Goal: Transaction & Acquisition: Purchase product/service

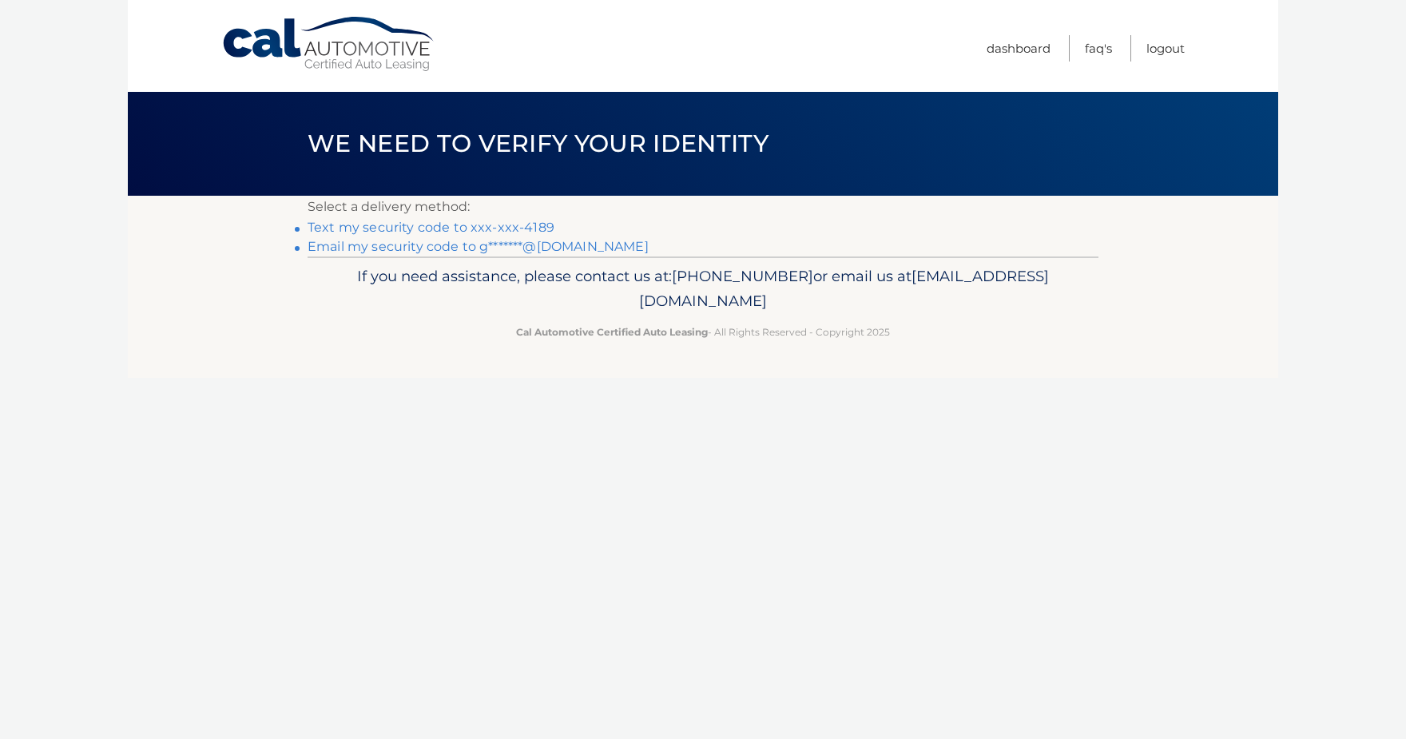
click at [506, 227] on link "Text my security code to xxx-xxx-4189" at bounding box center [431, 227] width 247 height 15
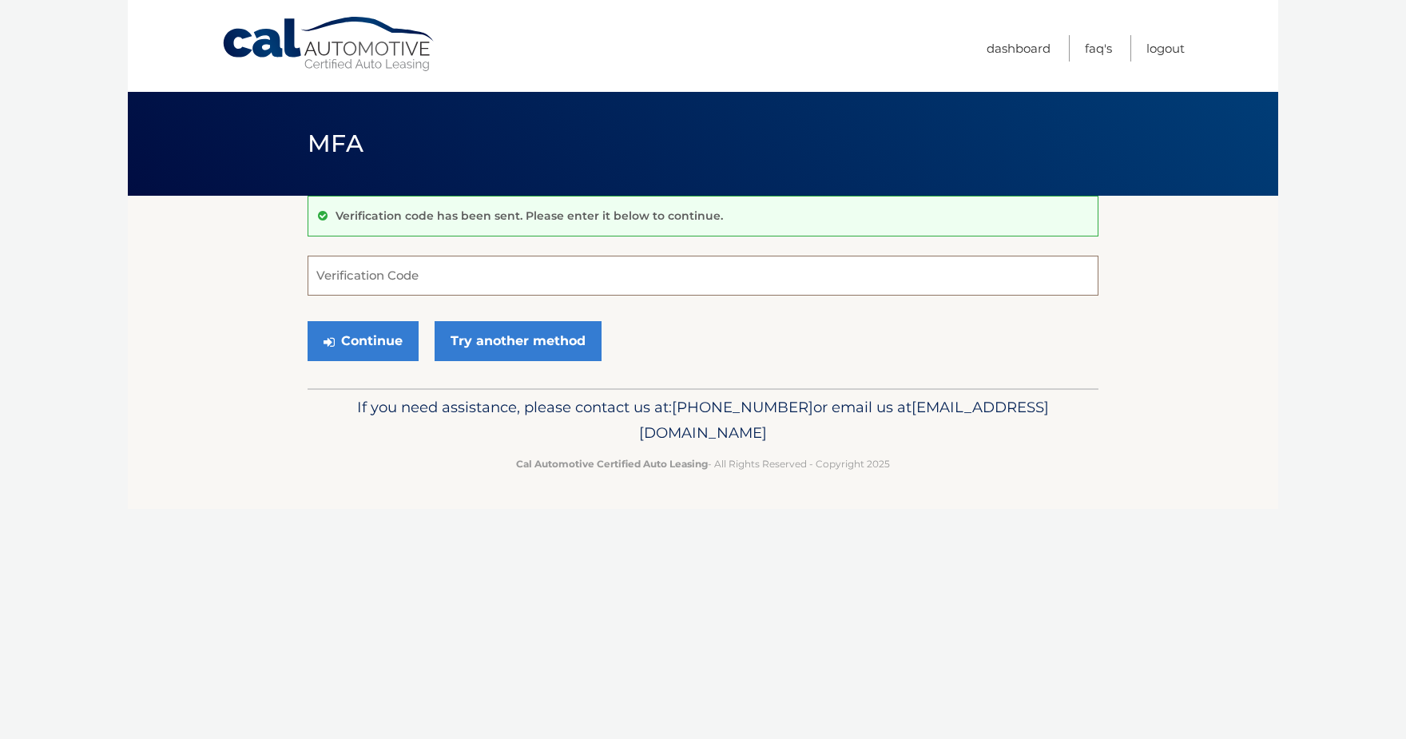
click at [431, 277] on input "Verification Code" at bounding box center [703, 276] width 791 height 40
type input "888569"
drag, startPoint x: 350, startPoint y: 336, endPoint x: 340, endPoint y: 337, distance: 10.4
click at [348, 336] on button "Continue" at bounding box center [363, 341] width 111 height 40
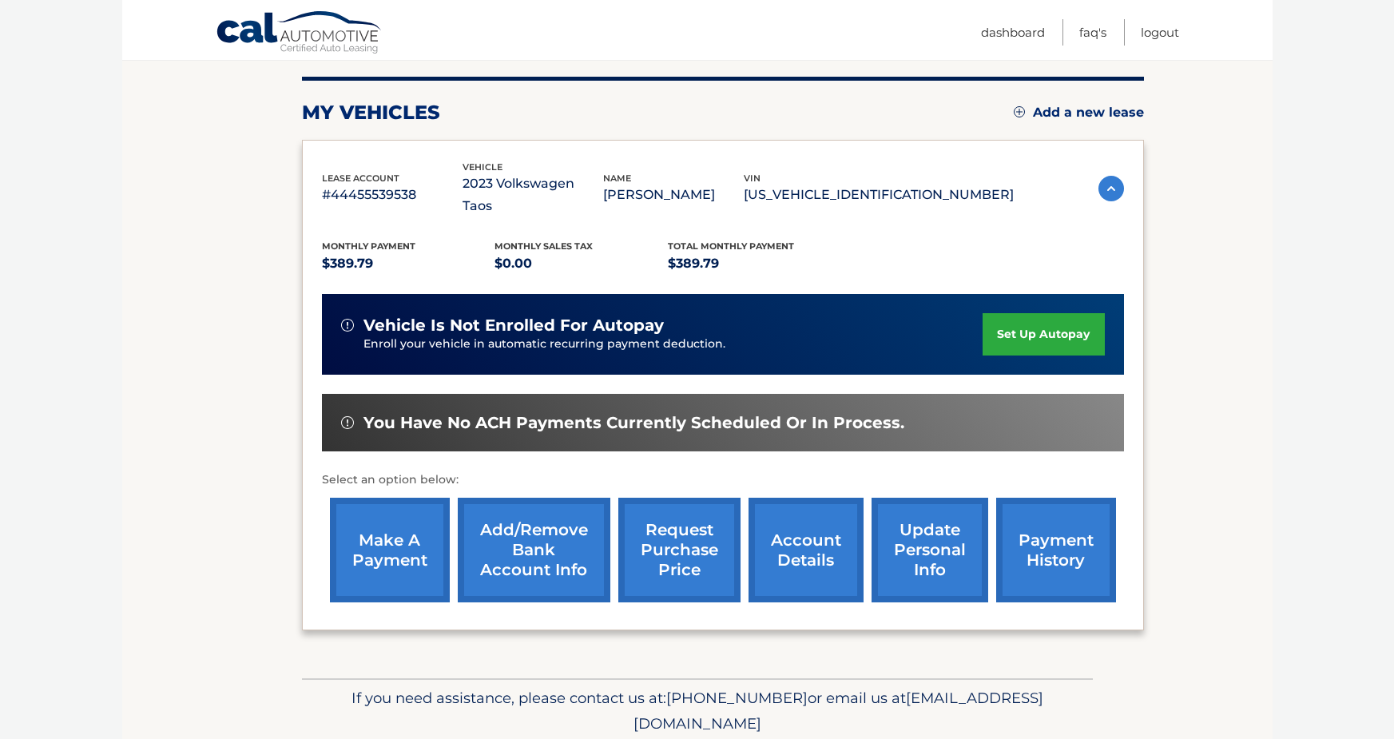
scroll to position [229, 0]
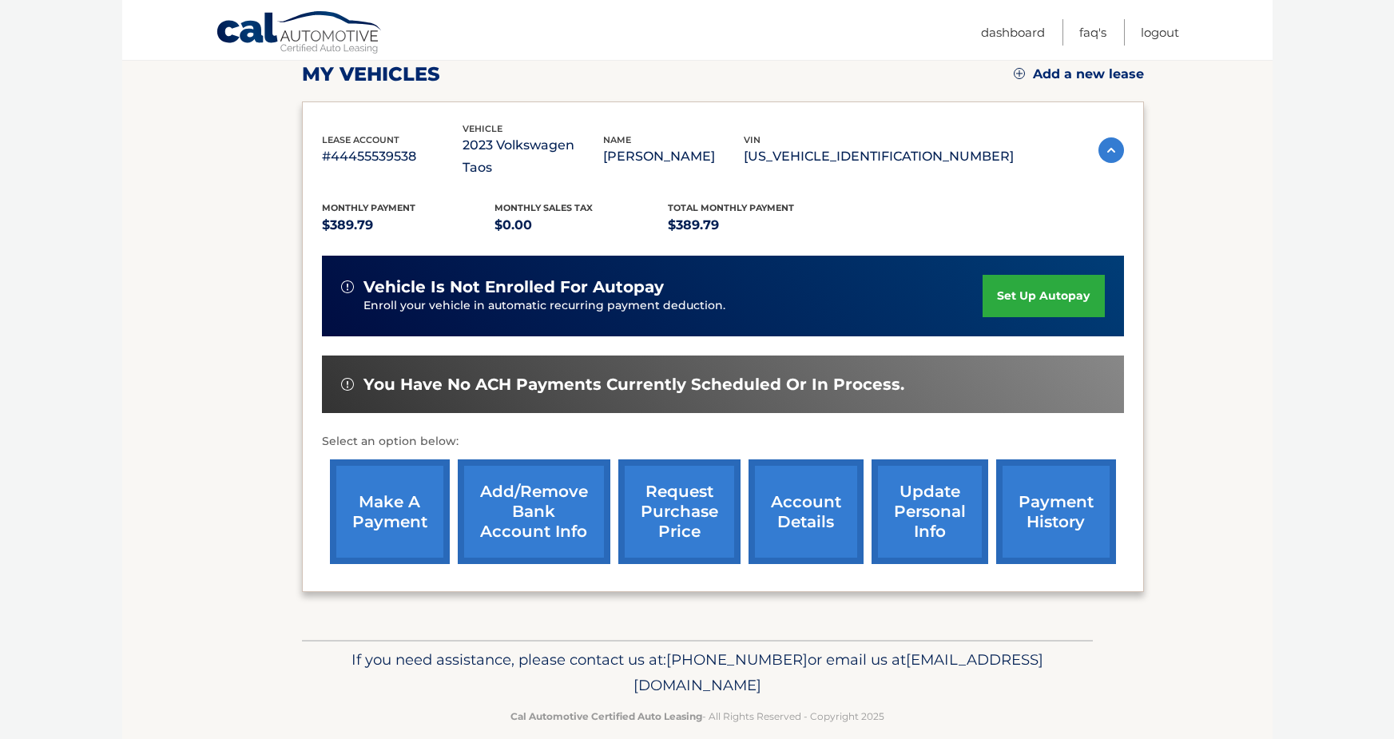
click at [384, 495] on link "make a payment" at bounding box center [390, 511] width 120 height 105
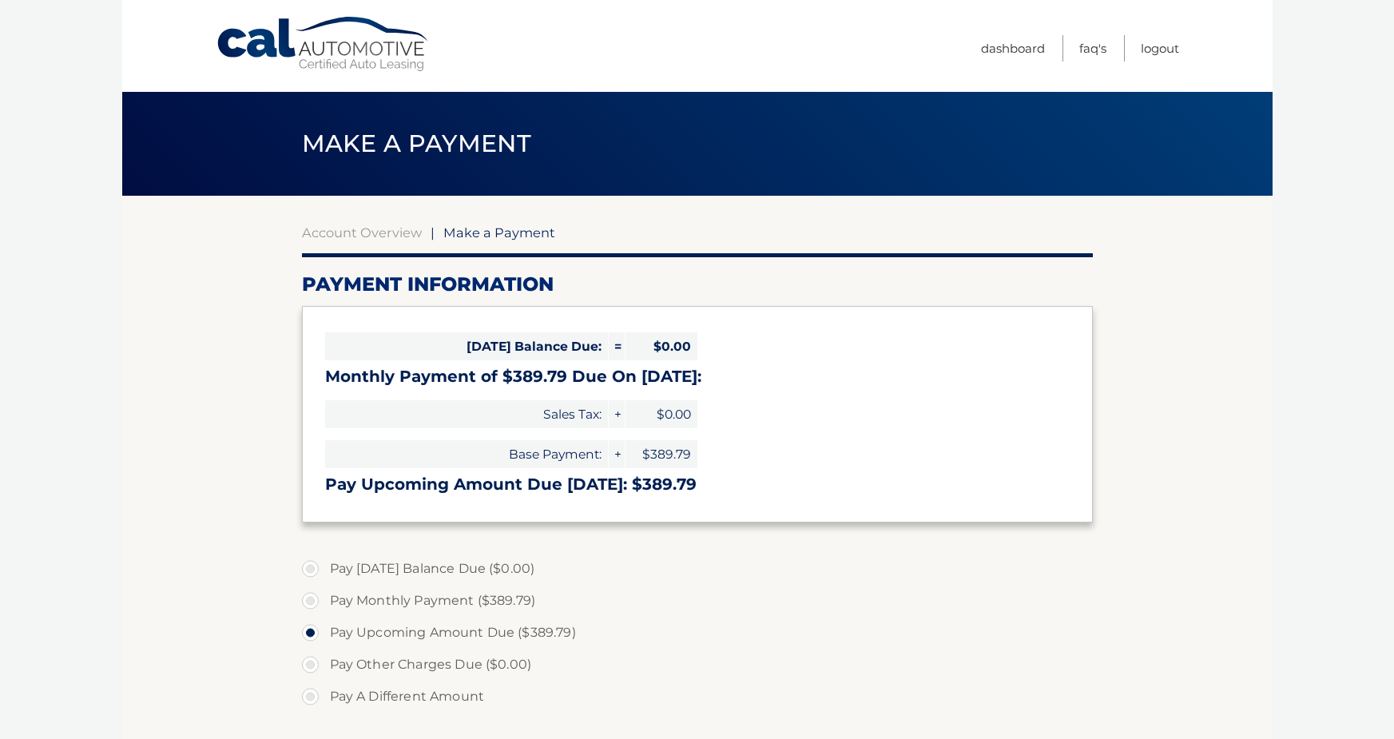
select select "YjA2MTY2NDQtNzRiNC00OGQ2LTkzMjMtMGY2YWE2N2E5Y2M2"
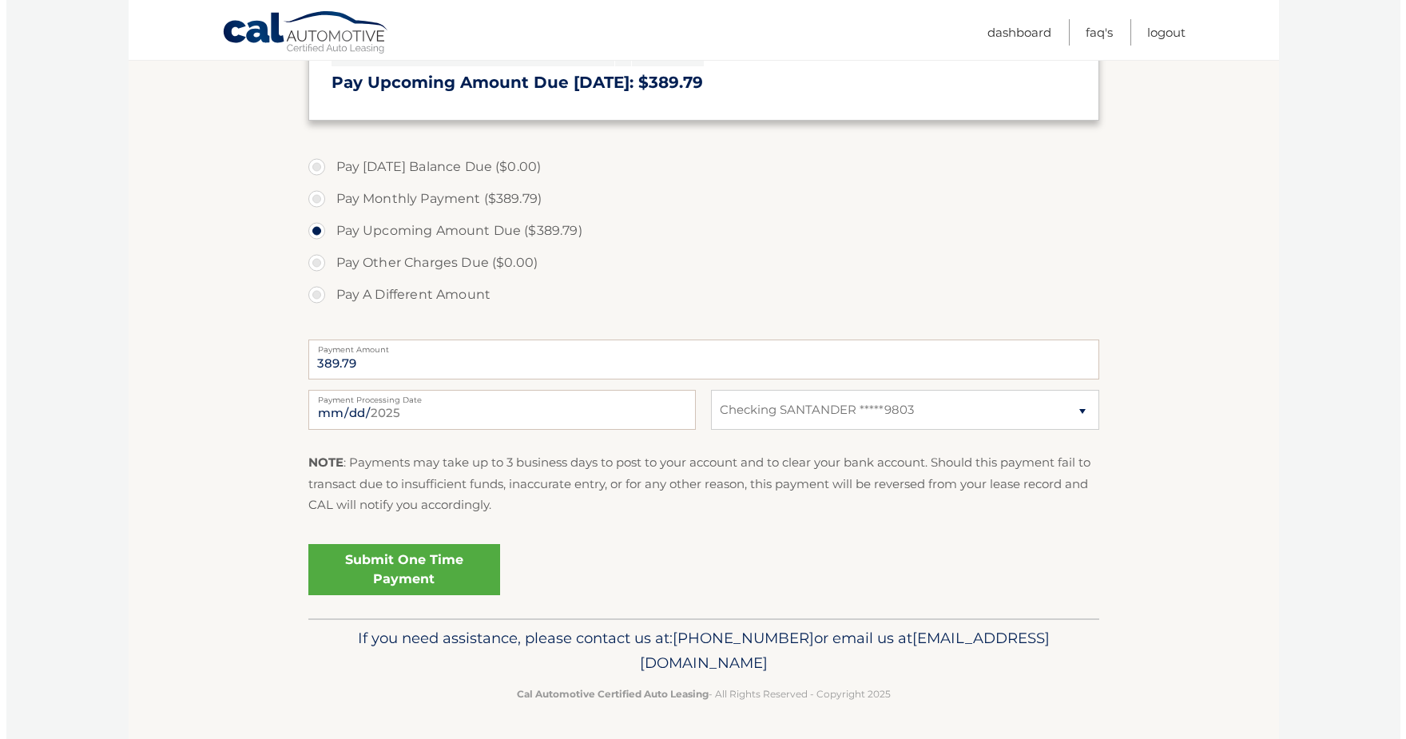
scroll to position [403, 0]
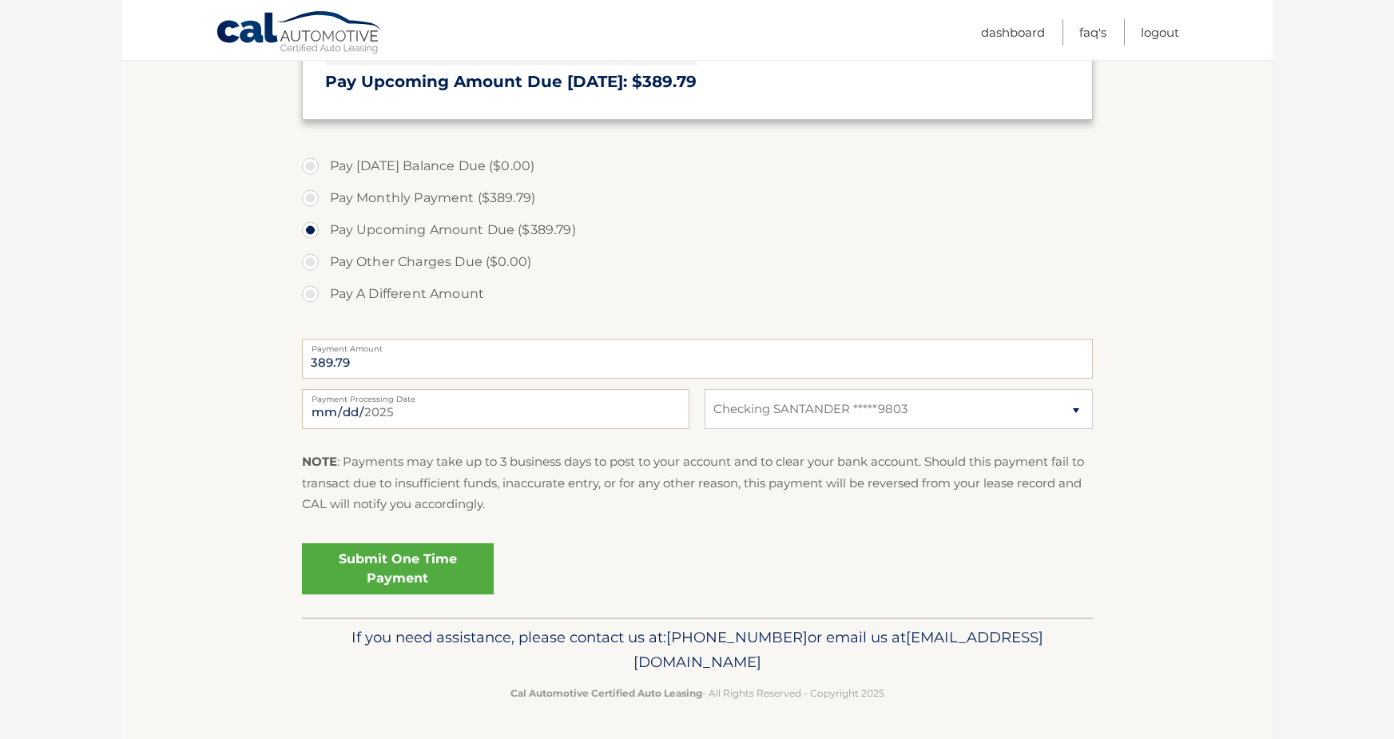
click at [404, 566] on link "Submit One Time Payment" at bounding box center [398, 568] width 192 height 51
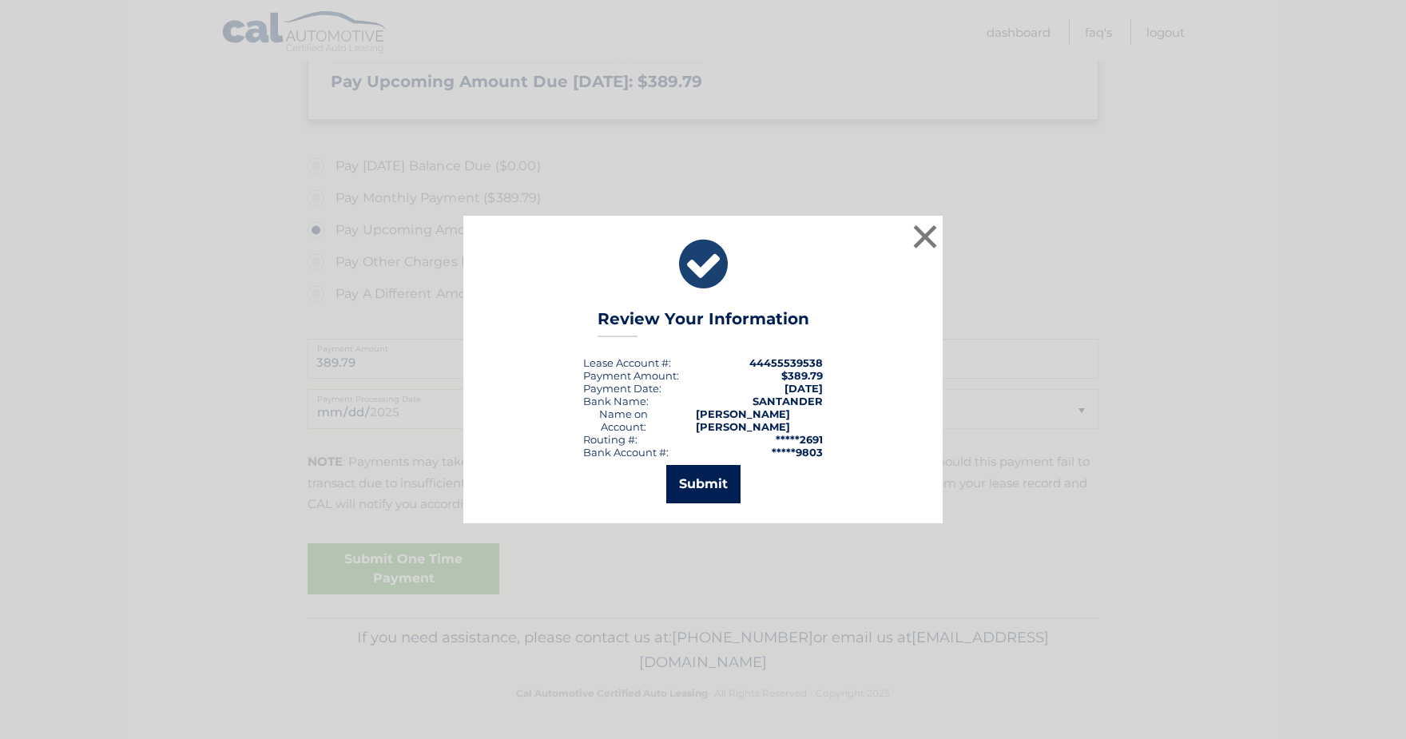
click at [714, 487] on button "Submit" at bounding box center [703, 484] width 74 height 38
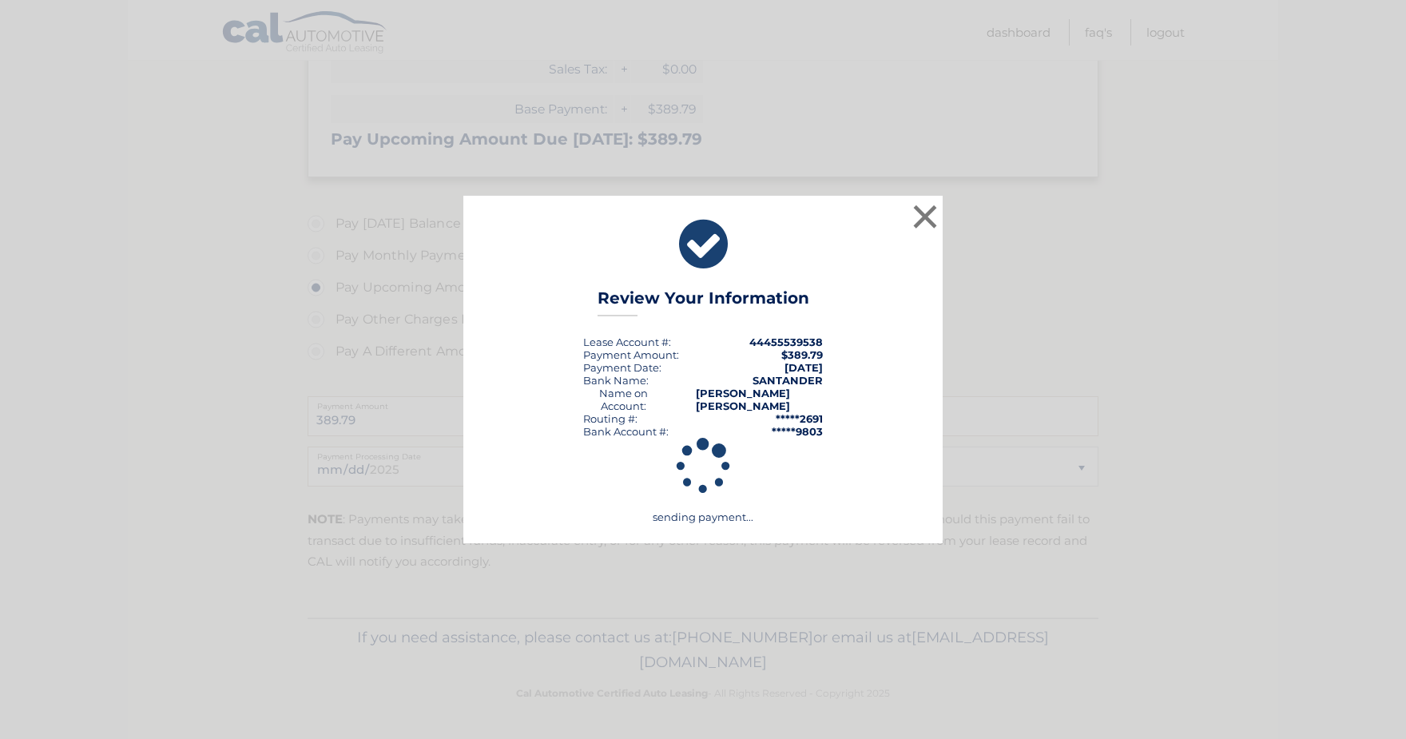
scroll to position [345, 0]
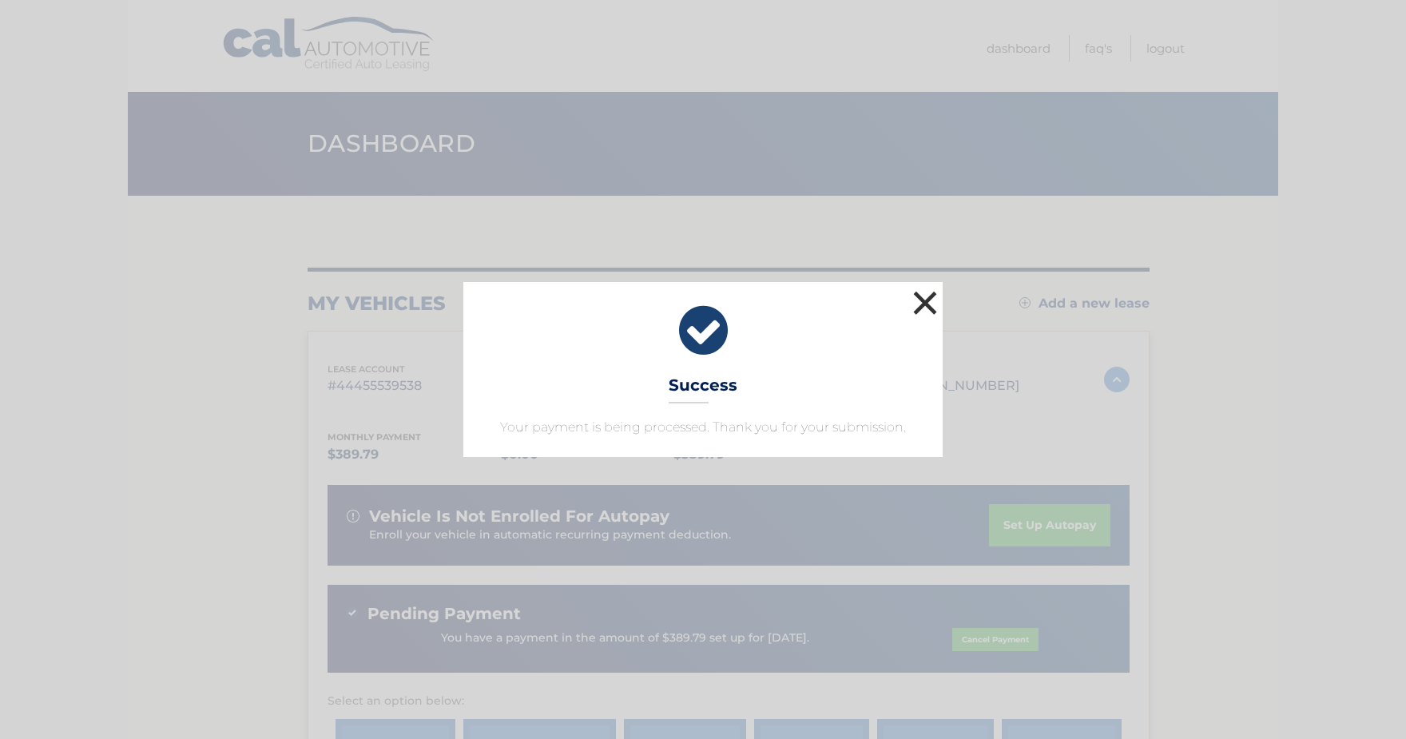
click at [916, 299] on button "×" at bounding box center [925, 303] width 32 height 32
